Goal: Task Accomplishment & Management: Use online tool/utility

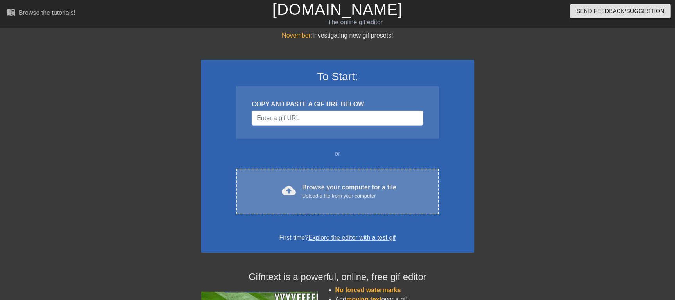
click at [276, 195] on div "cloud_upload Browse your computer for a file Upload a file from your computer" at bounding box center [337, 191] width 170 height 18
click at [329, 175] on div "cloud_upload Browse your computer for a file Upload a file from your computer C…" at bounding box center [337, 191] width 202 height 46
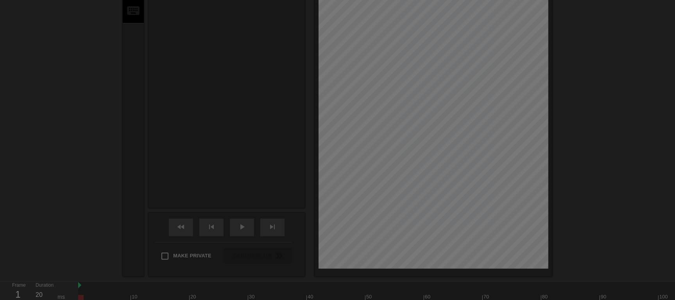
scroll to position [19, 0]
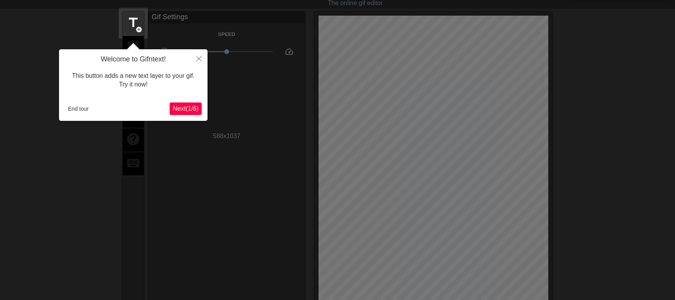
click at [86, 101] on div "Welcome to Gifntext! This button adds a new text layer to your gif. Try it now!…" at bounding box center [133, 84] width 148 height 71
click at [84, 108] on button "End tour" at bounding box center [78, 109] width 27 height 12
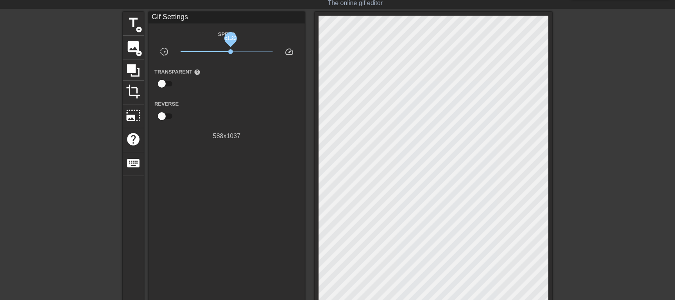
click at [230, 52] on span "x1.22" at bounding box center [226, 51] width 93 height 9
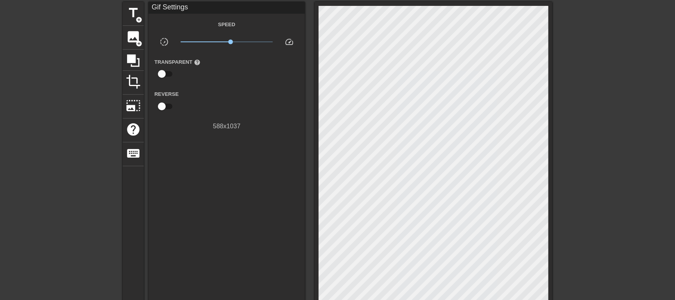
scroll to position [0, 0]
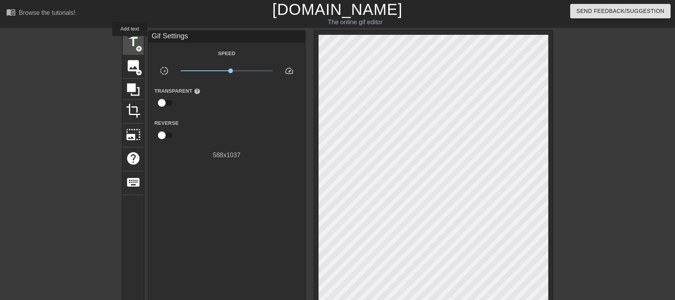
click at [130, 41] on span "title" at bounding box center [133, 41] width 15 height 15
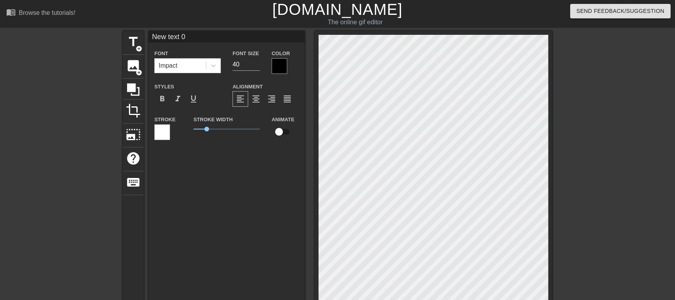
scroll to position [1, 2]
paste textarea "[DATE] утром твоей маме позвонили её "друзья" и поэтому она в очень игривом нас…"
type input "[DATE] утром твоей маме позвонили её "друзья" и поэтому она в очень игривом нас…"
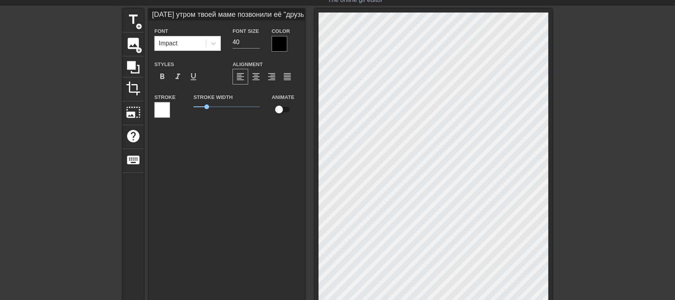
scroll to position [6, 0]
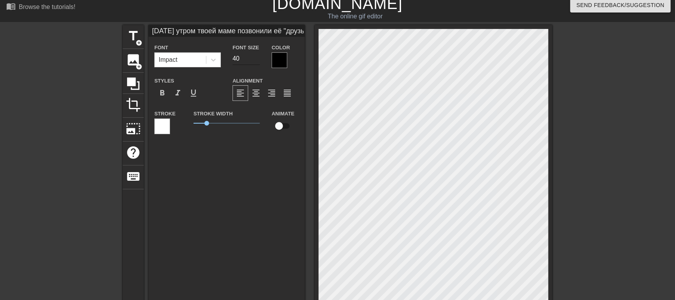
type textarea "[DATE] утром твоей маме позвонили её "друзья" и поэтому она в очень игривом нас…"
type input "[DATE] утром твоей маме позвонили её "друзья" и поэтому она в очень игривом нас…"
type input "39"
type input "[DATE] утром твоей маме позвонили её "друзья" и поэтому она в очень игривом нас…"
type input "38"
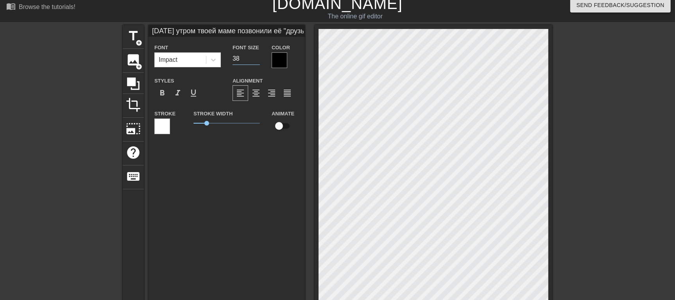
type input "[DATE] утром твоей маме позвонили её "друзья" и поэтому она в очень игривом нас…"
type input "37"
type input "[DATE] утром твоей маме позвонили её "друзья" и поэтому она в очень игривом нас…"
type input "36"
type input "[DATE] утром твоей маме позвонили её "друзья" и поэтому она в очень игривом нас…"
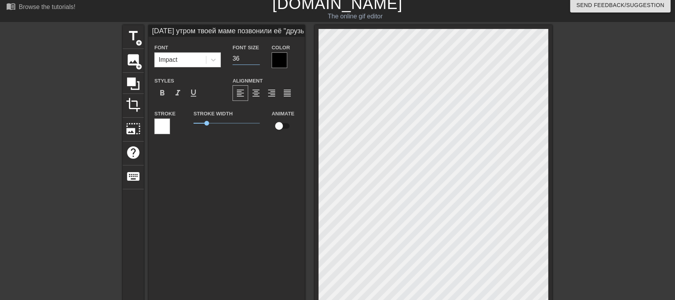
type input "35"
type input "[DATE] утром твоей маме позвонили её "друзья" и поэтому она в очень игривом нас…"
type input "34"
type input "[DATE] утром твоей маме позвонили её "друзья" и поэтому она в очень игривом нас…"
type input "33"
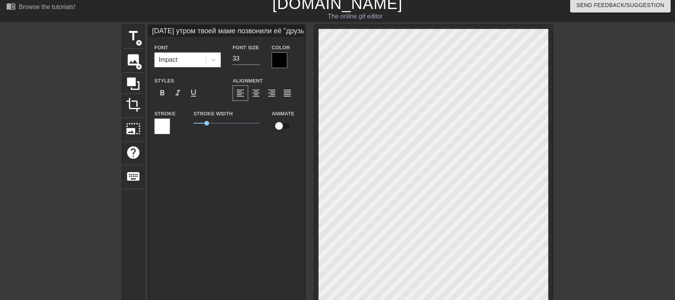
type input "[DATE] утром твоей маме позвонили её "друзья" и поэтому она в очень игривом нас…"
type input "32"
type input "[DATE] утром твоей маме позвонили её "друзья" и поэтому она в очень игривом нас…"
type input "31"
type input "[DATE] утром твоей маме позвонили её "друзья" и поэтому она в очень игривом нас…"
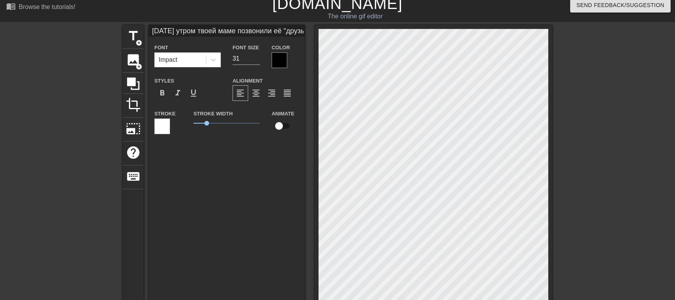
type input "30"
type input "[DATE] утром твоей маме позвонили её "друзья" и поэтому она в очень игривом нас…"
type input "29"
type input "[DATE] утром твоей маме позвонили её "друзья" и поэтому она в очень игривом нас…"
type input "28"
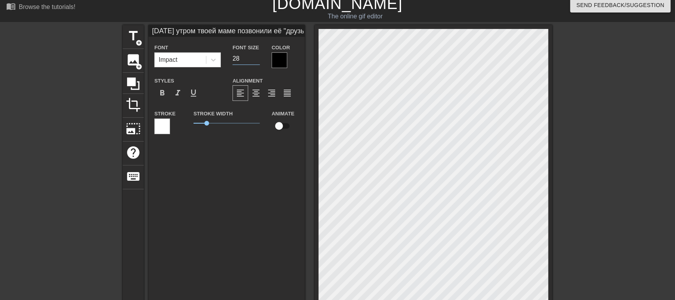
type input "[DATE] утром твоей маме позвонили её "друзья" и поэтому она в очень игривом нас…"
type input "27"
type input "[DATE] утром твоей маме позвонили её "друзья" и поэтому она в очень игривом нас…"
type input "26"
type input "[DATE] утром твоей маме позвонили её "друзья" и поэтому она в очень игривом нас…"
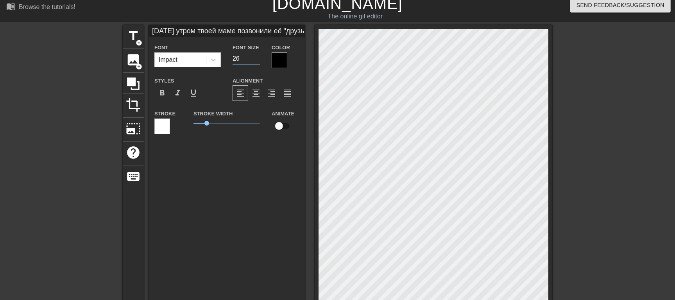
type input "25"
type input "[DATE] утром твоей маме позвонили её "друзья" и поэтому она в очень игривом нас…"
type input "24"
type input "[DATE] утром твоей маме позвонили её "друзья" и поэтому она в очень игривом нас…"
type input "23"
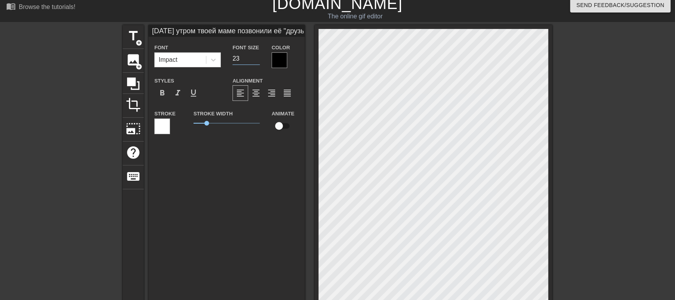
type input "[DATE] утром твоей маме позвонили её "друзья" и поэтому она в очень игривом нас…"
type input "22"
type input "[DATE] утром твоей маме позвонили её "друзья" и поэтому она в очень игривом нас…"
type input "21"
type input "[DATE] утром твоей маме позвонили её "друзья" и поэтому она в очень игривом нас…"
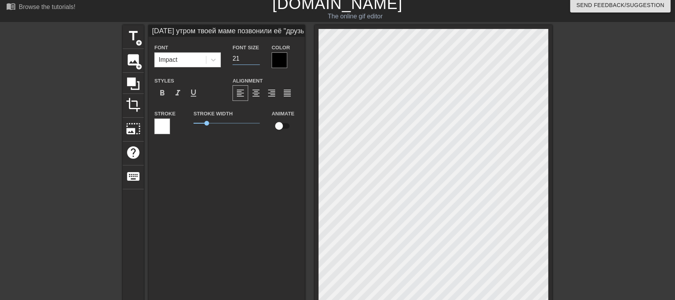
type input "20"
type input "[DATE] утром твоей маме позвонили её "друзья" и поэтому она в очень игривом нас…"
type input "19"
type input "[DATE] утром твоей маме позвонили её "друзья" и поэтому она в очень игривом нас…"
type input "18"
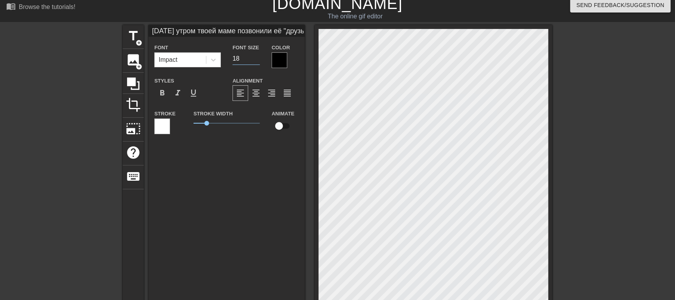
type input "[DATE] утром твоей маме позвонили её "друзья" и поэтому она в очень игривом нас…"
type input "17"
type input "[DATE] утром твоей маме позвонили её "друзья" и поэтому она в очень игривом нас…"
type input "16"
type input "[DATE] утром твоей маме позвонили её "друзья" и поэтому она в очень игривом нас…"
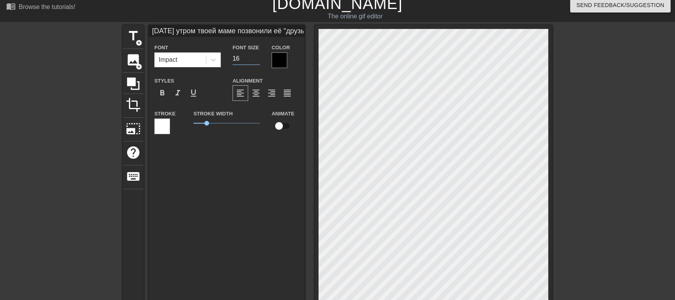
type input "15"
type input "[DATE] утром твоей маме позвонили её "друзья" и поэтому она в очень игривом нас…"
type input "14"
type input "[DATE] утром твоей маме позвонили её "друзья" и поэтому она в очень игривом нас…"
type input "13"
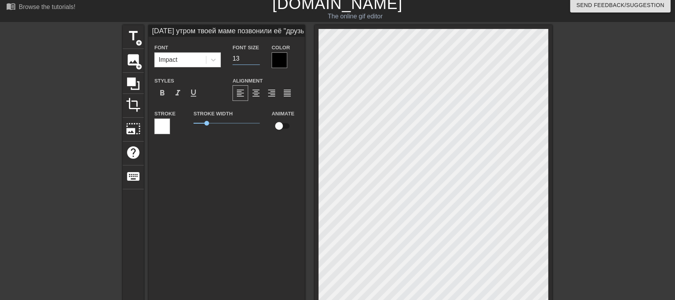
type input "[DATE] утром твоей маме позвонили её "друзья" и поэтому она в очень игривом нас…"
type input "12"
type input "[DATE] утром твоей маме позвонили её "друзья" и поэтому она в очень игривом нас…"
type input "11"
type input "[DATE] утром твоей маме позвонили её "друзья" и поэтому она в очень игривом нас…"
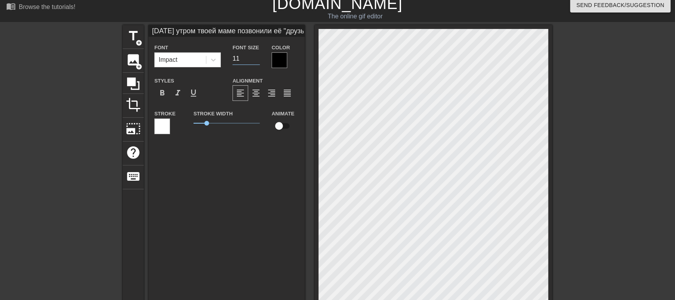
type input "10"
type input "[DATE] утром твоей маме позвонили её "друзья" и поэтому она в очень игривом нас…"
type input "9"
type input "[DATE] утром твоей маме позвонили её "друзья" и поэтому она в очень игривом нас…"
type input "8"
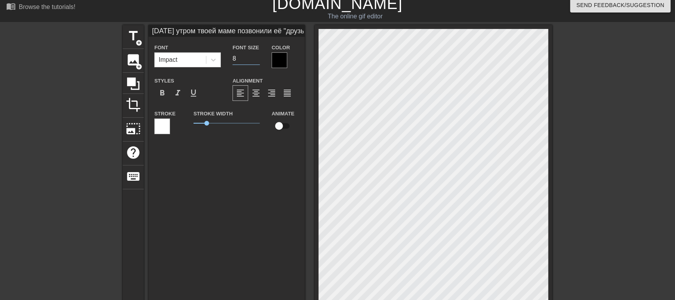
type input "[DATE] утром твоей маме позвонили её "друзья" и поэтому она в очень игривом нас…"
type input "6"
click at [255, 60] on input "6" at bounding box center [245, 58] width 27 height 12
type input "[DATE] утром твоей маме позвонили её "друзья" и поэтому она в очень игривом нас…"
type input "5"
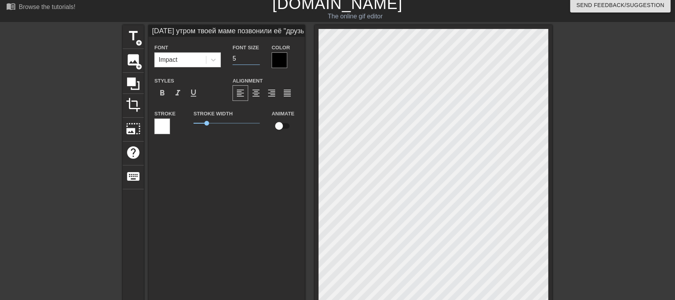
type input "[DATE] утром твоей маме позвонили её "друзья" и поэтому она в очень игривом нас…"
type input "4"
type input "[DATE] утром твоей маме позвонили её "друзья" и поэтому она в очень игривом нас…"
type input "3"
type input "[DATE] утром твоей маме позвонили её "друзья" и поэтому она в очень игривом нас…"
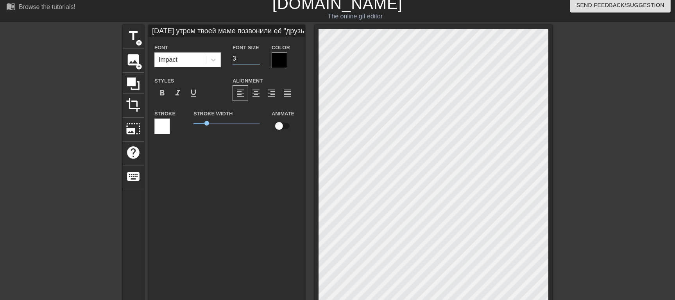
type input "2"
type input "[DATE] утром твоей маме позвонили её "друзья" и поэтому она в очень игривом нас…"
type input "1"
type input "[DATE] утром твоей маме позвонили её "друзья" и поэтому она в очень игривом нас…"
type input "0"
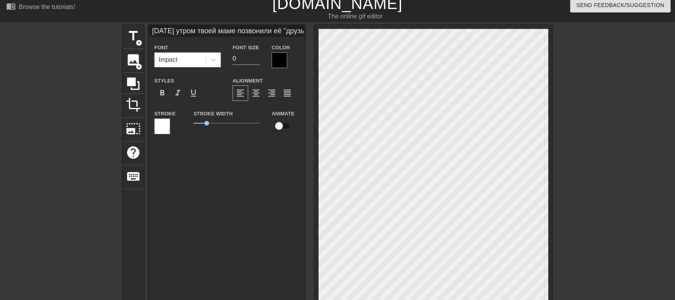
type input "[DATE] утром твоей маме позвонили её "друзья" и поэтому она в очень игривом нас…"
type input "-2"
click at [255, 60] on input "-2" at bounding box center [245, 58] width 27 height 12
type input "[DATE] утром твоей маме позвонили её "друзья" и поэтому она в очень игривом нас…"
type input "-1"
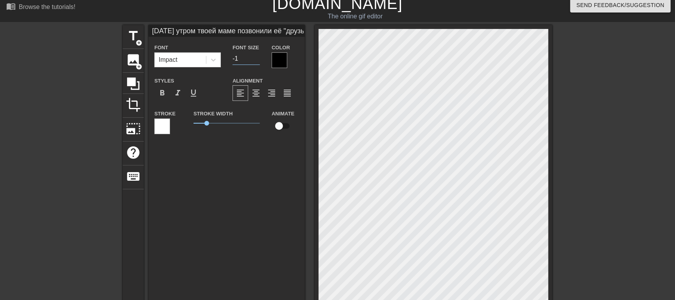
click at [258, 55] on input "-1" at bounding box center [245, 58] width 27 height 12
type input "[DATE] утром твоей маме позвонили её "друзья" и поэтому она в очень игривом нас…"
type input "0"
click at [258, 55] on input "0" at bounding box center [245, 58] width 27 height 12
type input "[DATE] утром твоей маме позвонили её "друзья" и поэтому она в очень игривом нас…"
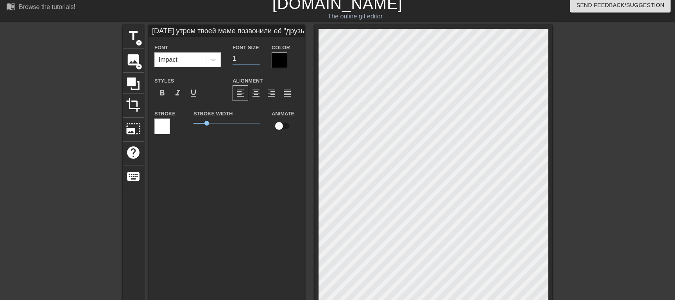
type input "1"
click at [258, 55] on input "1" at bounding box center [245, 58] width 27 height 12
type input "[DATE] утром твоей маме позвонили её "друзья" и поэтому она в очень игривом нас…"
type input "2"
click at [258, 55] on input "2" at bounding box center [245, 58] width 27 height 12
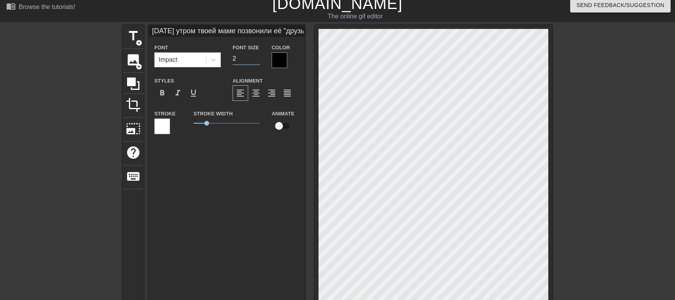
type input "[DATE] утром твоей маме позвонили её "друзья" и поэтому она в очень игривом нас…"
type input "3"
click at [258, 55] on input "3" at bounding box center [245, 58] width 27 height 12
type textarea "[DATE] утром твоей маме позвонили её "друзья" и поэтому она в очень игривом нас…"
type input "[DATE] утром твоей маме позвонили её "друзья" и поэтому она в очень игривом нас…"
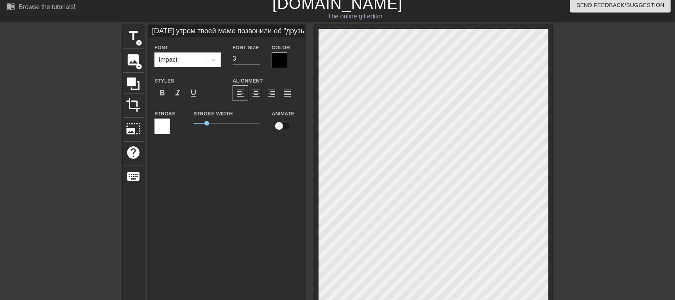
scroll to position [4, 1]
type textarea "[DATE] утром твоей маме позвонили её "друзья" и поэтому она в очень игривом нас…"
type input "[DATE] утром твоей маме позвонили её "друзья" и поэтому она в очень игривом нас…"
type textarea "[DATE] утром твоей маме позвонили её "друзья" и поэтому она в очень игривом нас…"
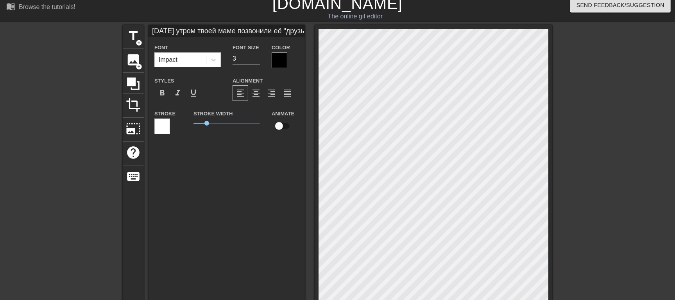
type input "[DATE] утром твоей маме позвонили её "друзья" и поэтому она в очень игривом нас…"
type textarea "[DATE] утром твоей маме позвонили её "друзья" и поэтому она в очень игривом нас…"
type input "[DATE] утром твоей маме позвонили её "друзья" и поэтому она в очень игривом нас…"
type textarea "[DATE] утром твоей маме позвонили её "друзья" и поэтому она в очень игривом нас…"
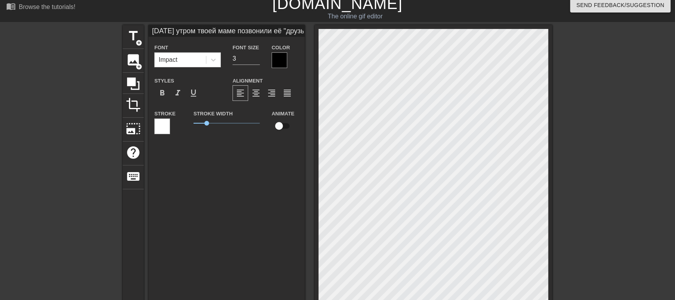
type input "[DATE] утром твоей маме позвонили её "друзья" и поэтому она в очень игривом нас…"
type textarea "[DATE] утром твоей маме позвонили её "друзья" и поэтому она в очень игривом нас…"
type input "[DATE] утром твоей маме позвонили её "друзья" и поэтому она в очень игривом нас…"
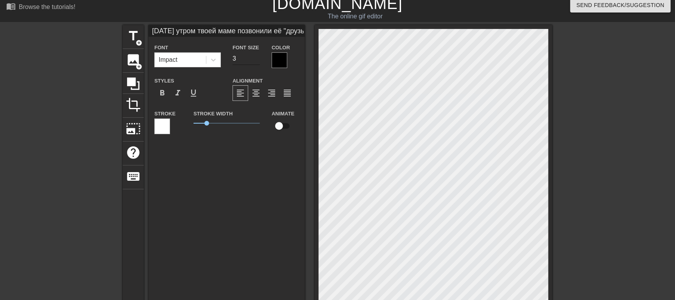
type textarea "[DATE] утром твоей маме позвонили её "друзья" и поэтому она в очень игривом нас…"
type input "[DATE] утром твоей маме позвонили её "друзья" и поэтому она в очень игривом нас…"
type input "4"
type input "[DATE] утром твоей маме позвонили её "друзья" и поэтому она в очень игривом нас…"
type input "5"
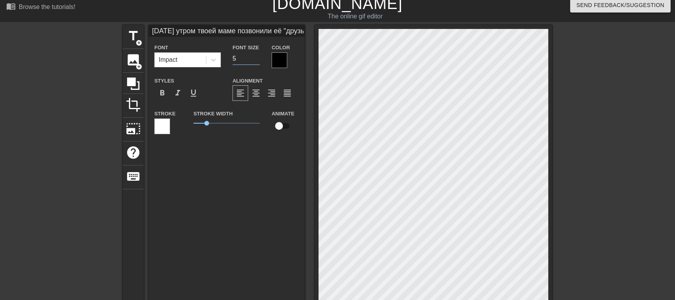
type input "[DATE] утром твоей маме позвонили её "друзья" и поэтому она в очень игривом нас…"
type input "6"
type input "[DATE] утром твоей маме позвонили её "друзья" и поэтому она в очень игривом нас…"
type input "7"
type input "[DATE] утром твоей маме позвонили её "друзья" и поэтому она в очень игривом нас…"
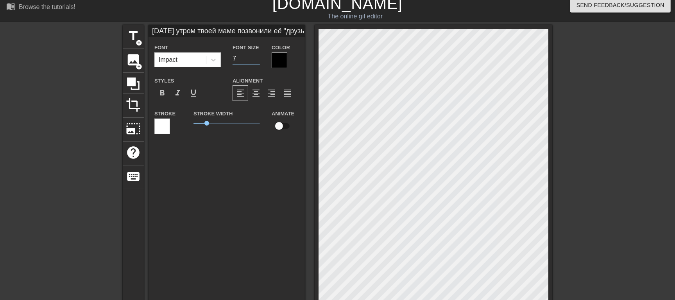
type input "8"
type input "[DATE] утром твоей маме позвонили её "друзья" и поэтому она в очень игривом нас…"
type input "9"
click at [255, 55] on input "9" at bounding box center [245, 58] width 27 height 12
type input "[DATE] утром твоей маме позвонили её "друзья" и поэтому она в очень игривом нас…"
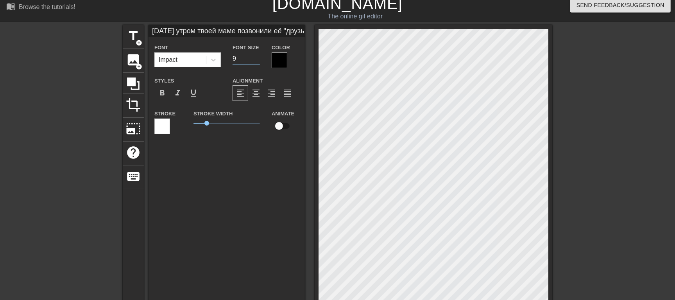
type input "10"
type input "[DATE] утром твоей маме позвонили её "друзья" и поэтому она в очень игривом нас…"
type input "11"
type input "[DATE] утром твоей маме позвонили её "друзья" и поэтому она в очень игривом нас…"
type input "12"
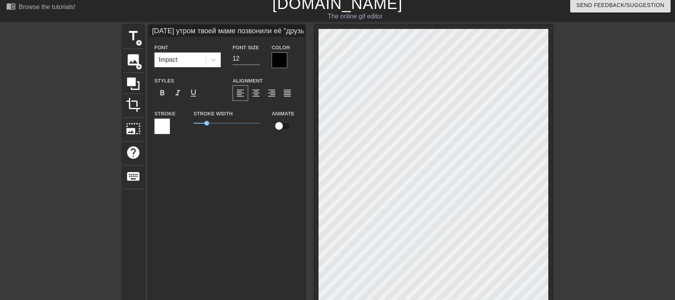
type input "[DATE] утром твоей маме позвонили её "друзья" и поэтому она в очень игривом нас…"
type input "13"
type input "[DATE] утром твоей маме позвонили её "друзья" и поэтому она в очень игривом нас…"
type input "14"
type input "[DATE] утром твоей маме позвонили её "друзья" и поэтому она в очень игривом нас…"
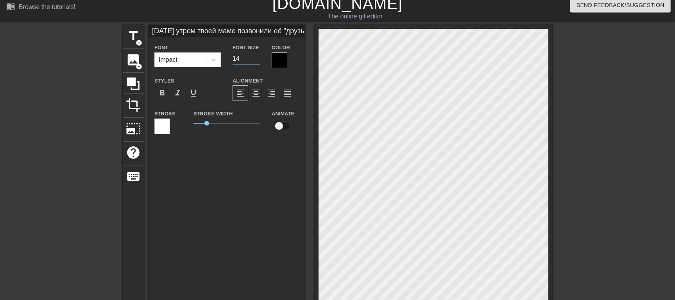
type input "15"
type input "[DATE] утром твоей маме позвонили её "друзья" и поэтому она в очень игривом нас…"
type input "16"
click at [255, 55] on input "16" at bounding box center [245, 58] width 27 height 12
drag, startPoint x: 199, startPoint y: 121, endPoint x: 164, endPoint y: 119, distance: 34.4
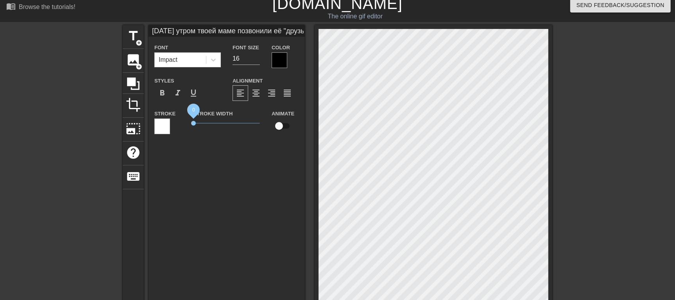
click at [172, 119] on div "Stroke Stroke Width 0 Animate" at bounding box center [226, 125] width 156 height 32
click at [277, 61] on div at bounding box center [279, 60] width 16 height 16
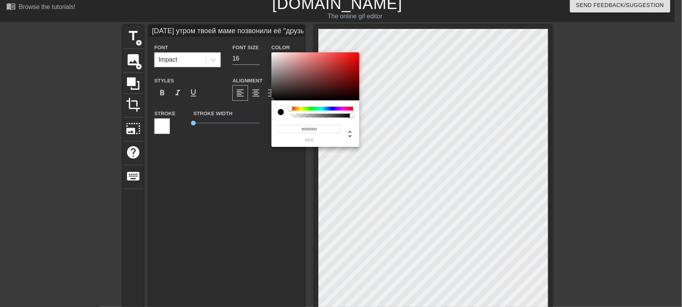
type input "[DATE] утром твоей маме позвонили её "друзья" и поэтому она в очень игривом нас…"
type input "#AB9A9A"
type input "[DATE] утром твоей маме позвонили её "друзья" и поэтому она в очень игривом нас…"
type input "#BFB2B2"
type input "[DATE] утром твоей маме позвонили её "друзья" и поэтому она в очень игривом нас…"
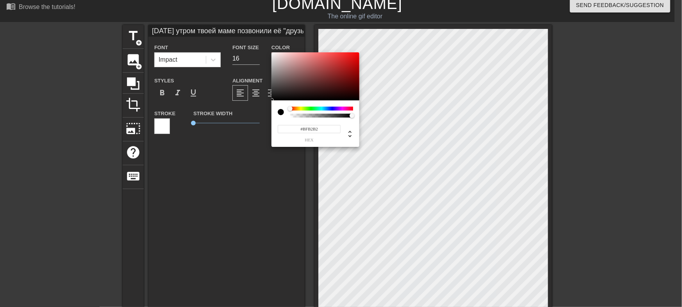
type input "#FFFFFF"
drag, startPoint x: 280, startPoint y: 68, endPoint x: 235, endPoint y: 1, distance: 81.4
click at [235, 1] on div "#FFFFFF hex" at bounding box center [341, 153] width 682 height 307
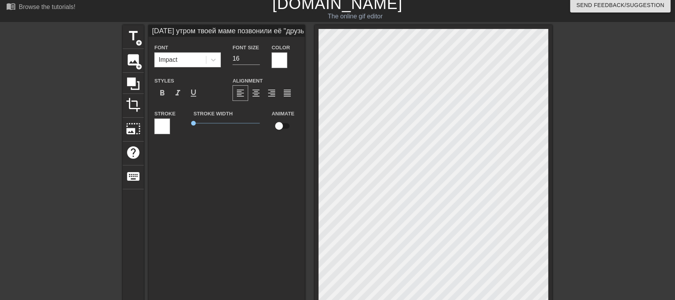
click at [215, 50] on div "Font Impact" at bounding box center [187, 55] width 66 height 25
click at [216, 57] on icon at bounding box center [213, 60] width 8 height 8
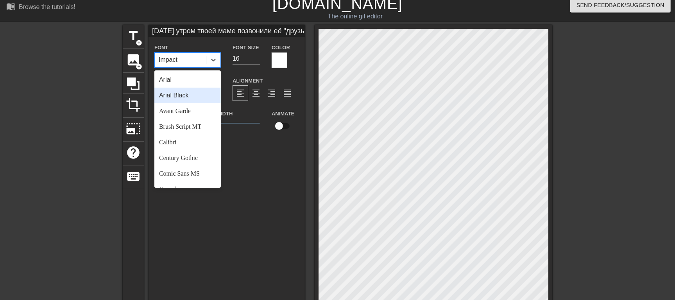
scroll to position [279, 0]
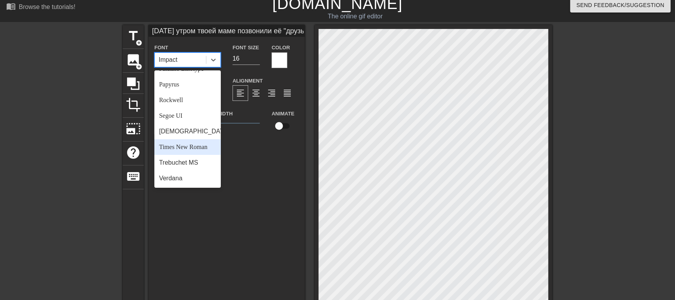
click at [189, 146] on div "Times New Roman" at bounding box center [187, 147] width 66 height 16
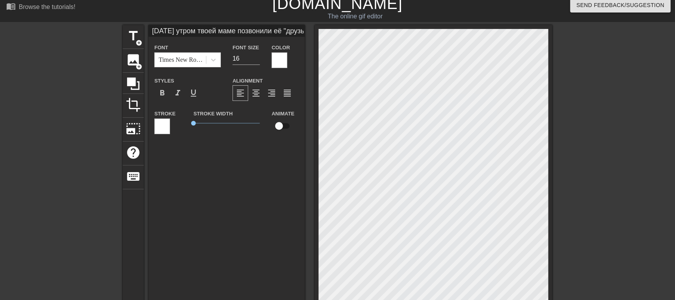
scroll to position [1, 1]
type input "[DATE] утром твоей маме позвонили её "друзья" и поэтому она в очень игривом нас…"
type input "17"
click at [257, 57] on input "17" at bounding box center [245, 58] width 27 height 12
type input "[DATE] утром твоей маме позвонили её "друзья" и поэтому она в очень игривом нас…"
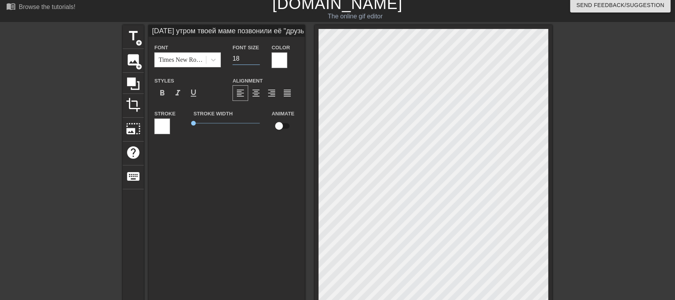
type input "18"
click at [256, 57] on input "18" at bounding box center [245, 58] width 27 height 12
type input "[DATE] утром твоей маме позвонили её "друзья" и поэтому она в очень игривом нас…"
type input "19"
click at [257, 55] on input "19" at bounding box center [245, 58] width 27 height 12
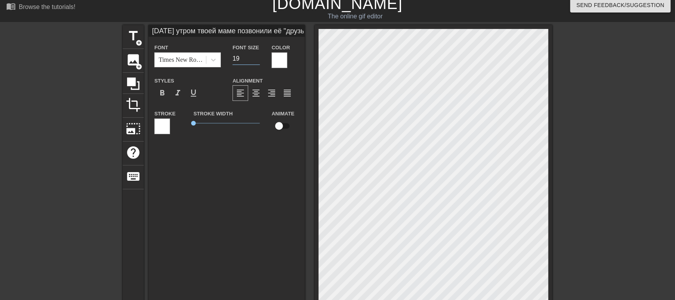
type input "[DATE] утром твоей маме позвонили её "друзья" и поэтому она в очень игривом нас…"
type input "20"
click at [257, 55] on input "20" at bounding box center [245, 58] width 27 height 12
click at [616, 163] on div at bounding box center [619, 142] width 117 height 234
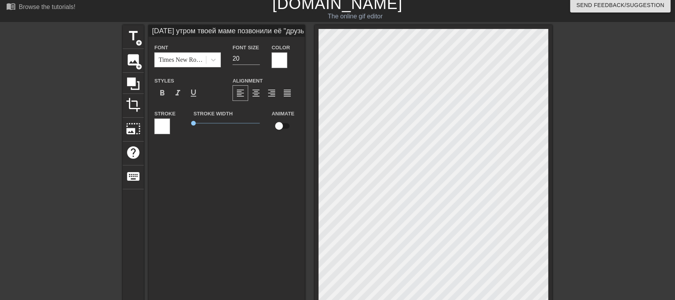
scroll to position [4, 8]
type input "[DATE] утром твоей маме позвонили её "друзья" и поэтому она в очень игривом нас…"
type textarea "[DATE] утром твоей маме позвонили её "друзья" и поэтому она в очень игривом нас…"
type input "[DATE] утром твоей маме позвонили её "друзья" и поэтому она в очень игривом нас…"
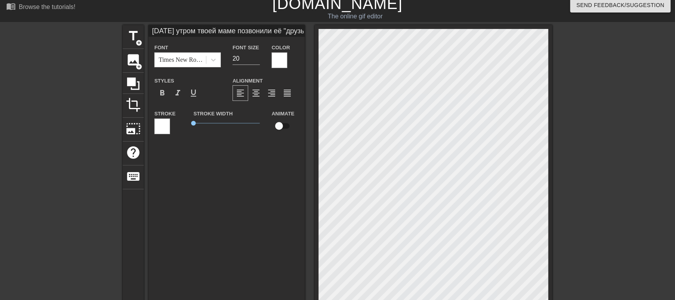
scroll to position [4, 1]
type textarea "[DATE] утром твоей маме позвонили её "друзья" и поэтому она в очень игривом нас…"
type input "[DATE] утром твоей маме позвонили её "друзья" и поэтому она в очень игривом нас…"
type textarea "[DATE] утром твоей маме позвонили её "друзья" и поэтому она в очень игривом нас…"
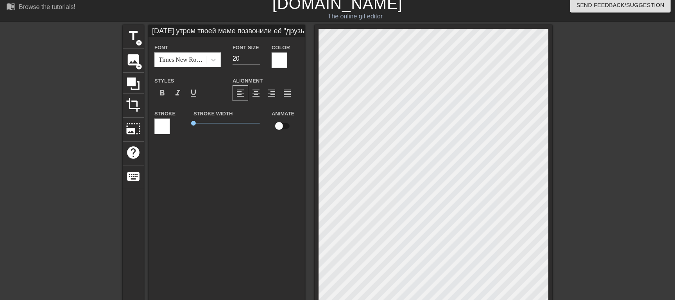
type input "[DATE] утром твоей маме позвонили её "друзья" и поэтому она в очень игривом нас…"
type textarea "[DATE] утром твоей маме позвонили её "друзья" и поэтому она в очень игривом нас…"
type input "[DATE] утром твоей маме позвонили её "друзья" и поэтому она в очень игривом нас…"
type textarea "[DATE] утром твоей маме позвонили её "друзья" и поэтому она в очень игривом нас…"
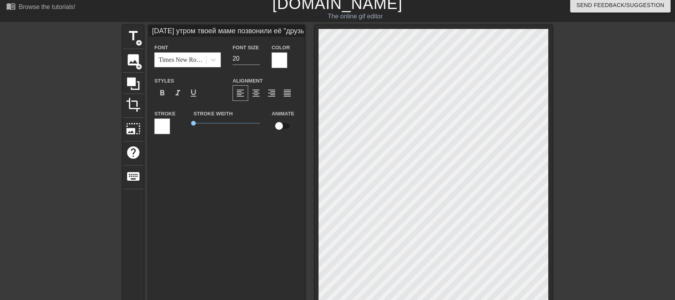
scroll to position [6, 1]
type input "[DATE] утром твоей маме позвонили её "друзья" и поэтому она в очень игривом нас…"
type textarea "[DATE] утром твоей маме позвонили её "друзья" и поэтому она в очень игривом нас…"
type input "[DATE] утром твоей маме позвонили её "друзья" и поэтому она в очень игривом нас…"
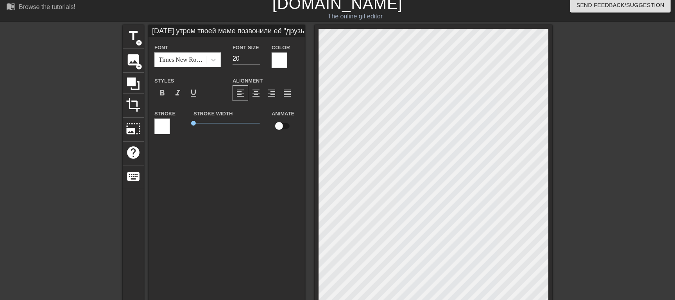
type textarea "[DATE] утром твоей маме позвонили её "друзья" и поэтому она в очень игривом нас…"
type input "[DATE] утром твоей маме позвонили её "друзья" и поэтому она в очень игривом нас…"
type textarea "[DATE] утром твоей маме позвонили её "друзья" и поэтому она в очень игривом нас…"
type input "[DATE] утром твоей маме позвонили её "друзья" и поэтому она в очень игривом нас…"
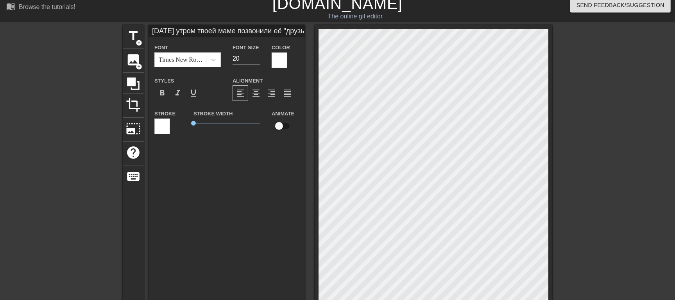
scroll to position [6, 1]
type textarea "[DATE] утром твоей маме позвонили её "друзья" и поэтому она в очень игривом нас…"
type input "[DATE] утром твоей маме позвонили её "друзья" и поэтому она в очень игривом нас…"
type textarea "[DATE] утром твоей маме позвонили её "друзья" и поэтому она в очень игривом нас…"
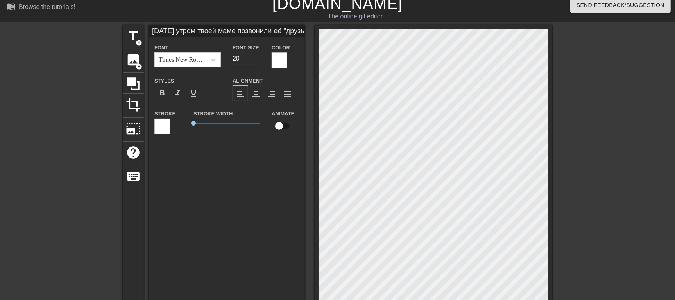
type input "[DATE] утром твоей маме позвонили её "друзья" и поэтому она в очень игривом нас…"
type textarea "[DATE] утром твоей маме позвонили её "друзья" и поэтому она в очень игривом нас…"
type input "[DATE] утром твоей маме позвонили её "друзья" и поэтому она в очень игривом нас…"
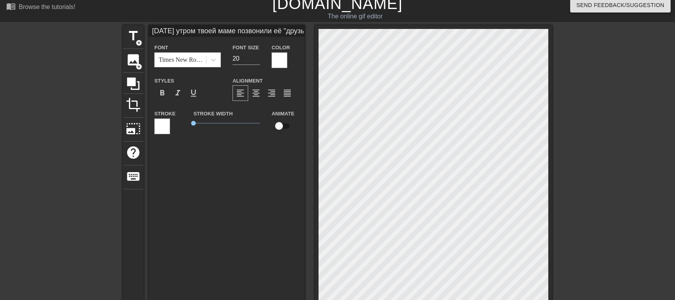
type textarea "[DATE] утром твоей маме позвонили её "друзья" и поэтому она в очень игривом нас…"
type input "[DATE] утром твоей маме позвонили её "друзья" и поэтому она в очень игривом нас…"
type textarea "[DATE] утром твоей маме позвонили её "друзья" и поэтому она в очень игривом нас…"
type input "[DATE] утром твоей маме позвонили её "друзья" и поэтому она в очень игривом нас…"
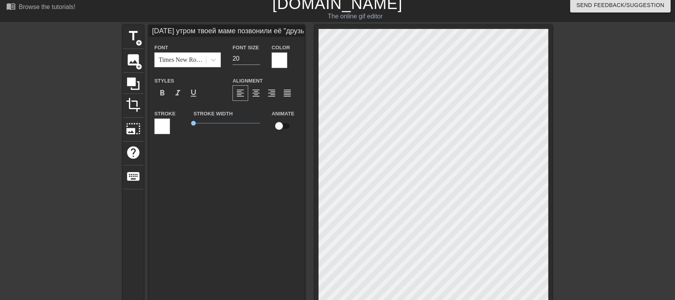
scroll to position [4, 1]
type textarea "[DATE] утром твоей маме позвонили её "друзья" и поэтому она в очень игривом нас…"
type input "[DATE] утром твоей маме позвонили её "друзья" и поэтому она в очень игривом нас…"
type input "21"
click at [257, 55] on input "21" at bounding box center [245, 58] width 27 height 12
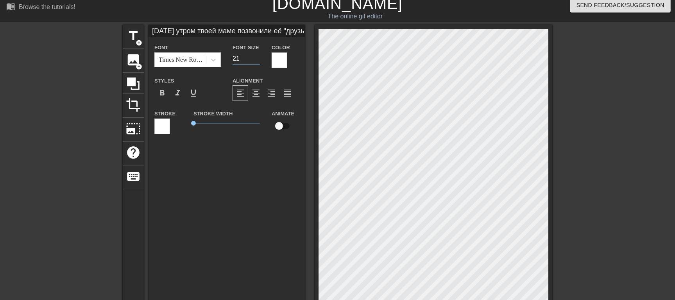
type input "[DATE] утром твоей маме позвонили её "друзья" и поэтому она в очень игривом нас…"
type input "22"
click at [257, 55] on input "22" at bounding box center [245, 58] width 27 height 12
type input "[DATE] утром твоей маме позвонили её "друзья" и поэтому она в очень игривом нас…"
type input "23"
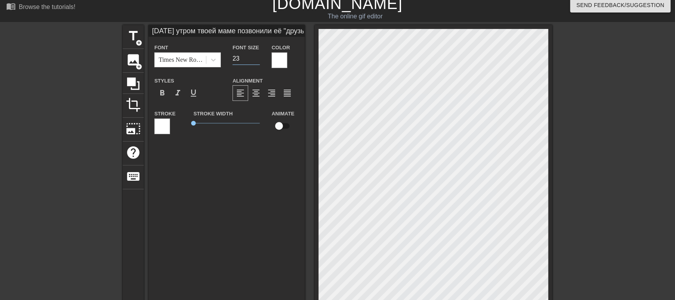
click at [257, 55] on input "23" at bounding box center [245, 58] width 27 height 12
type input "[DATE] утром твоей маме позвонили её "друзья" и поэтому она в очень игривом нас…"
type input "22"
click at [257, 59] on input "22" at bounding box center [245, 58] width 27 height 12
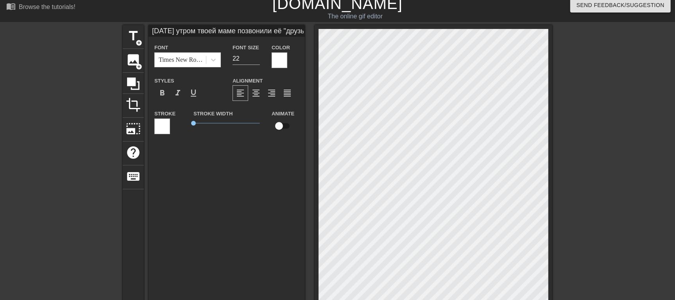
drag, startPoint x: 625, startPoint y: 223, endPoint x: 612, endPoint y: 225, distance: 13.7
click at [625, 225] on div at bounding box center [619, 142] width 117 height 234
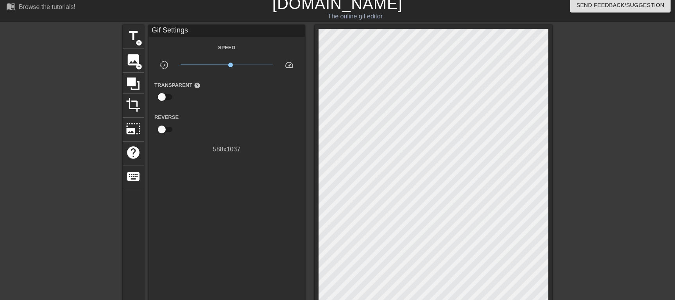
scroll to position [201, 0]
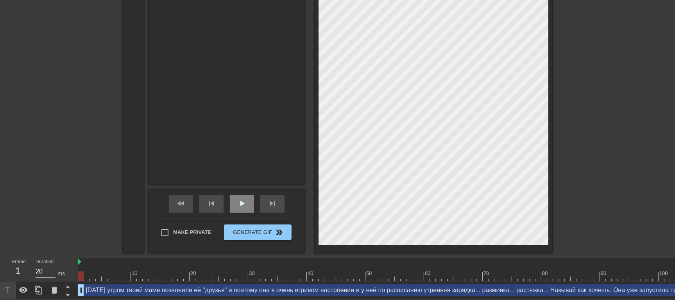
click at [241, 198] on span "play_arrow" at bounding box center [241, 202] width 9 height 9
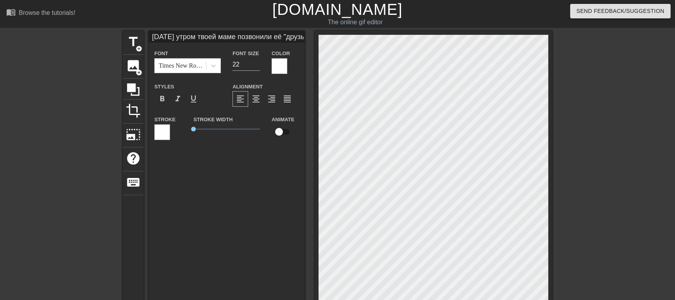
scroll to position [1, 1]
type input "30"
type input "[DATE] утром твоей маме позвонили её "друзья" и поэтому она в очень игривом нас…"
type textarea "[DATE] утром твоей маме позвонили её "друзья" и поэтому она в очень игривом нас…"
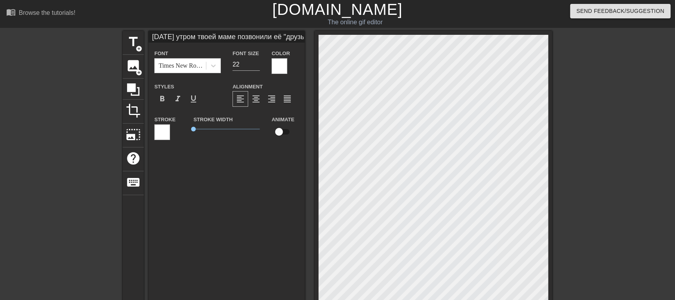
type input "10"
type input "[DATE] утром твоей маме позвонили её "друзья" и поэтому она в очень игривом нас…"
type textarea "[DATE] утром твоей маме позвонили её "друзья" и поэтому она в очень игривом нас…"
type input "30"
type textarea "[DATE] утром твоей маме позвонили её "друзья" и поэтому она в очень игривом нас…"
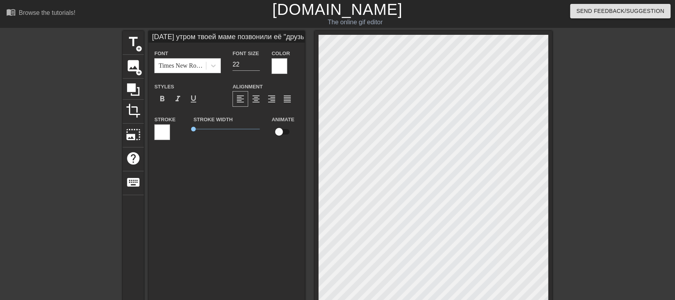
type input "40"
type input "[DATE] утром твоей маме позвонили её "друзья" и поэтому она в очень игривом нас…"
type textarea "[DATE] утром твоей маме позвонили её "друзья" и поэтому она в очень игривом нас…"
type input "20"
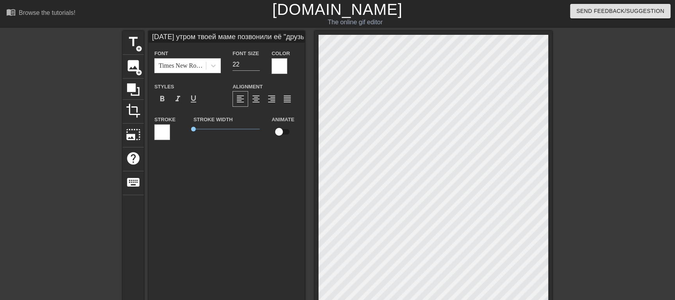
type textarea "[DATE] утром твоей маме позвонили её "друзья" и поэтому она в очень игривом нас…"
paste textarea "чтобы это услышали все её зрители"
type input "20"
type input "[DATE] утром твоей маме позвонили её "друзья" и поэтому она в очень игривом нас…"
type textarea "[DATE] утром твоей маме позвонили её "друзья" и поэтому она в очень игривом нас…"
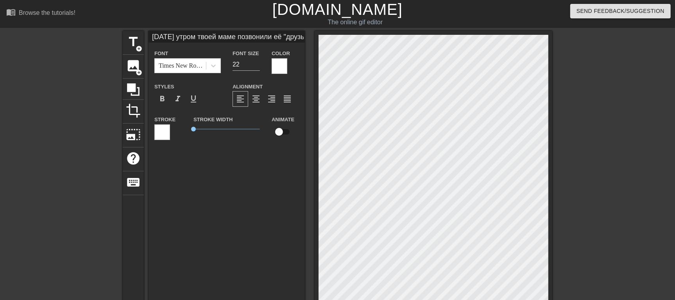
scroll to position [5, 5]
type input "10"
type input "[DATE] утром твоей маме позвонили её "друзья" и поэтому она в очень игривом нас…"
type textarea "[DATE] утром твоей маме позвонили её "друзья" и поэтому она в очень игривом нас…"
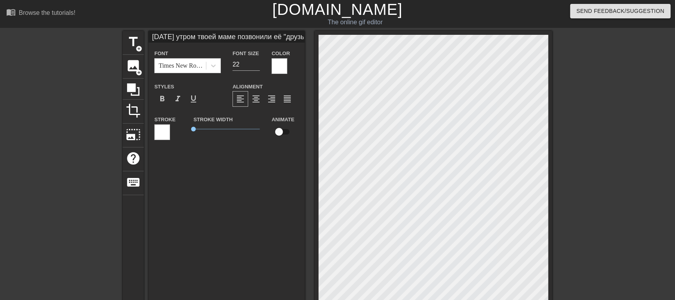
click at [312, 65] on div "title add_circle image add_circle crop photo_size_select_large help keyboard Fo…" at bounding box center [337, 239] width 429 height 417
click at [563, 92] on div at bounding box center [619, 148] width 117 height 234
click at [587, 125] on div at bounding box center [619, 148] width 117 height 234
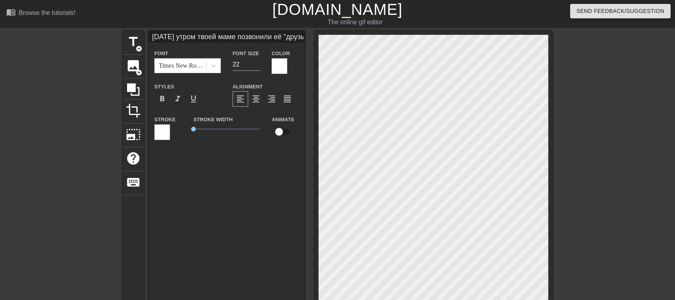
click at [553, 54] on div "title add_circle image add_circle crop photo_size_select_large help keyboard Fo…" at bounding box center [337, 239] width 675 height 417
click at [553, 55] on div "title add_circle image add_circle crop photo_size_select_large help keyboard Fo…" at bounding box center [337, 239] width 675 height 417
click at [604, 93] on div at bounding box center [619, 148] width 117 height 234
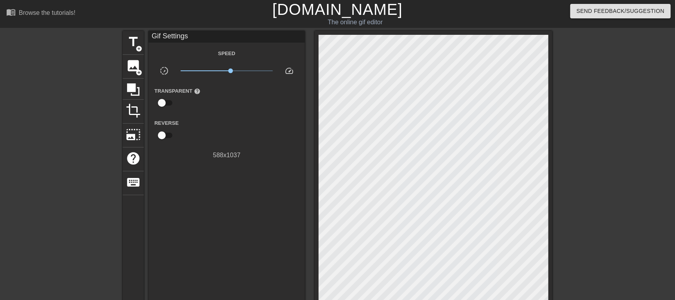
click at [582, 146] on div at bounding box center [619, 148] width 117 height 234
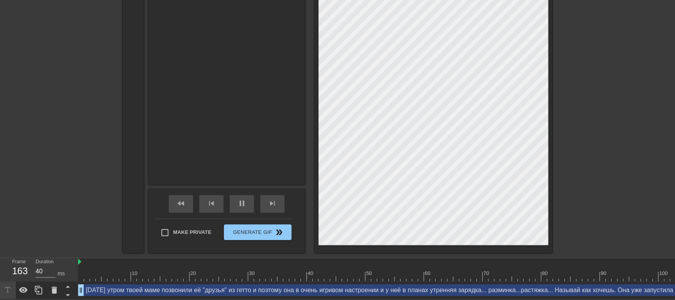
scroll to position [201, 0]
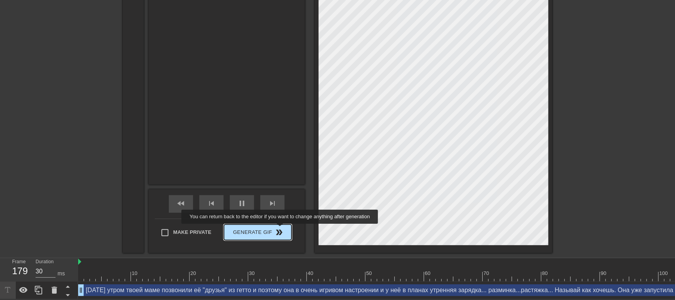
click at [278, 229] on span "double_arrow" at bounding box center [279, 231] width 9 height 9
